Goal: Task Accomplishment & Management: Manage account settings

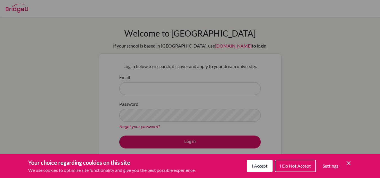
click at [351, 162] on icon "Cookie Control Close Icon" at bounding box center [348, 163] width 7 height 7
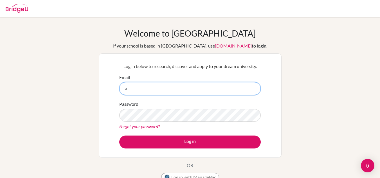
click at [239, 90] on input "a" at bounding box center [189, 88] width 141 height 13
type input "amorrison@student.dalat.org"
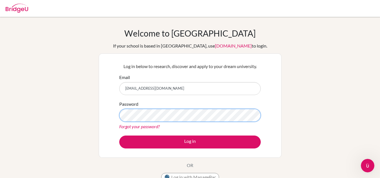
click at [119, 136] on button "Log in" at bounding box center [189, 142] width 141 height 13
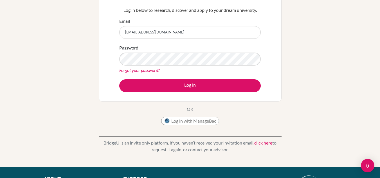
scroll to position [57, 0]
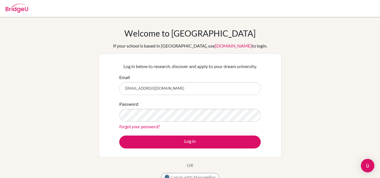
type input "[EMAIL_ADDRESS][DOMAIN_NAME]"
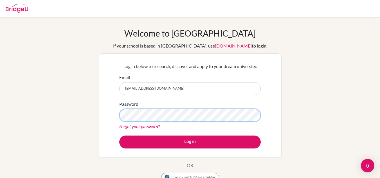
click at [119, 136] on button "Log in" at bounding box center [189, 142] width 141 height 13
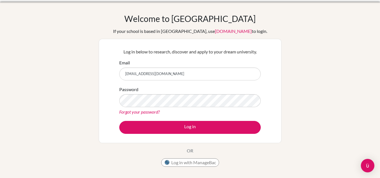
scroll to position [15, 0]
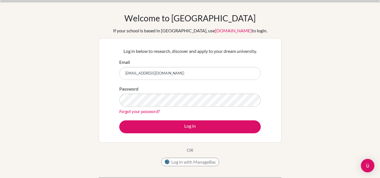
click at [150, 114] on div "Forgot your password?" at bounding box center [189, 111] width 141 height 7
click at [150, 111] on link "Forgot your password?" at bounding box center [139, 111] width 40 height 5
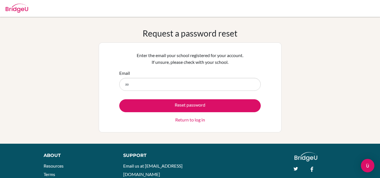
type input "[EMAIL_ADDRESS][DOMAIN_NAME]"
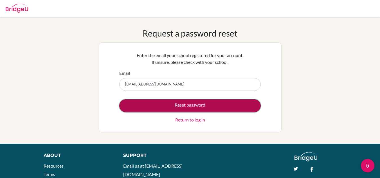
click at [180, 105] on button "Reset password" at bounding box center [189, 105] width 141 height 13
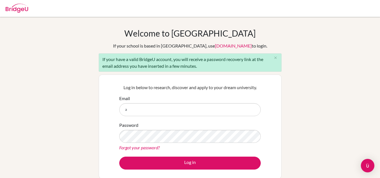
type input "[EMAIL_ADDRESS][DOMAIN_NAME]"
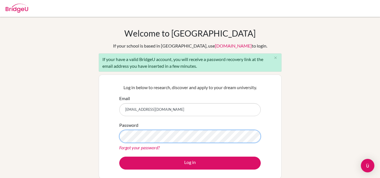
click at [119, 157] on button "Log in" at bounding box center [189, 163] width 141 height 13
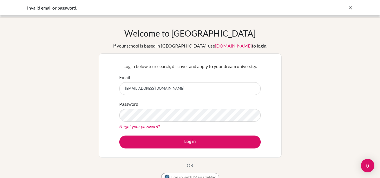
click at [350, 8] on icon at bounding box center [351, 8] width 6 height 6
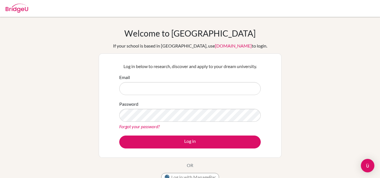
click at [149, 92] on input "Email" at bounding box center [189, 88] width 141 height 13
click at [370, 53] on div "Welcome to BridgeU If your school is based in China, use app.bridge-u.com.cn to…" at bounding box center [190, 120] width 380 height 184
